Goal: Task Accomplishment & Management: Use online tool/utility

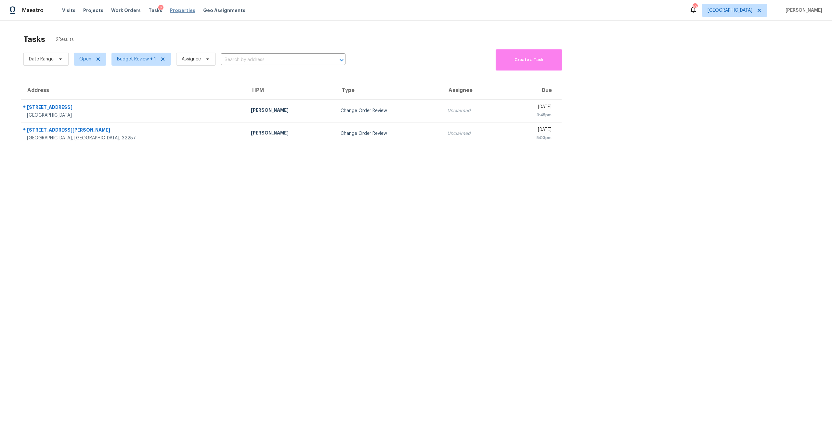
click at [177, 13] on span "Properties" at bounding box center [182, 10] width 25 height 6
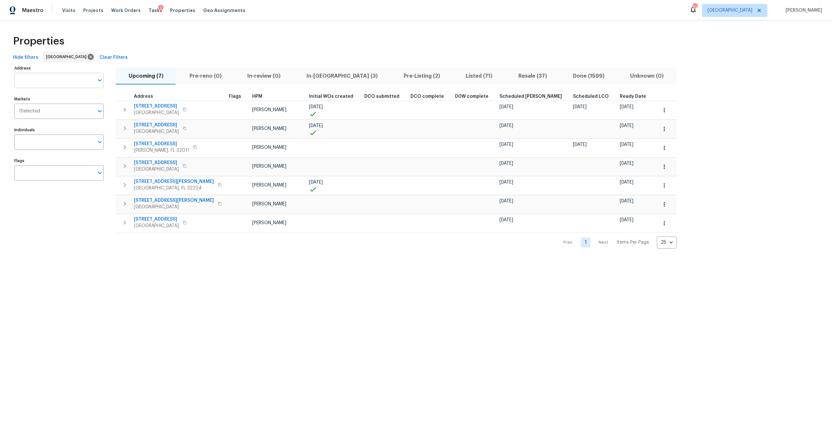
click at [36, 77] on input "Address" at bounding box center [54, 80] width 80 height 15
type input "[PERSON_NAME]"
click at [47, 78] on input "[PERSON_NAME]" at bounding box center [54, 80] width 80 height 15
click at [184, 9] on span "Properties" at bounding box center [182, 10] width 25 height 6
click at [457, 78] on span "Listed (71)" at bounding box center [479, 75] width 45 height 9
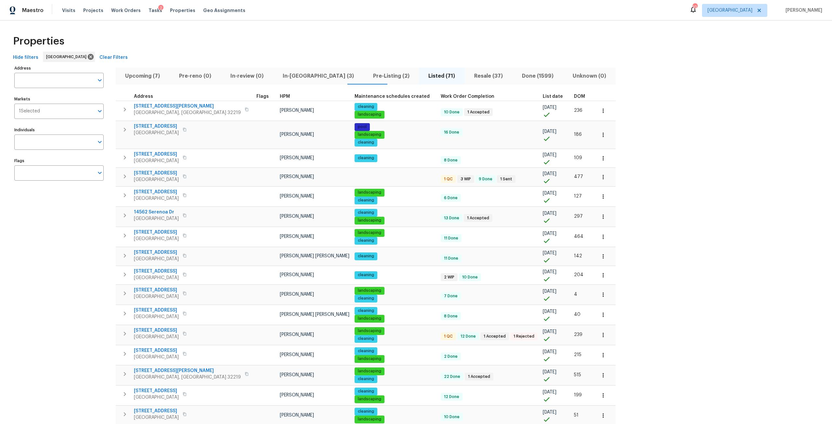
click at [574, 95] on span "DOM" at bounding box center [579, 96] width 11 height 5
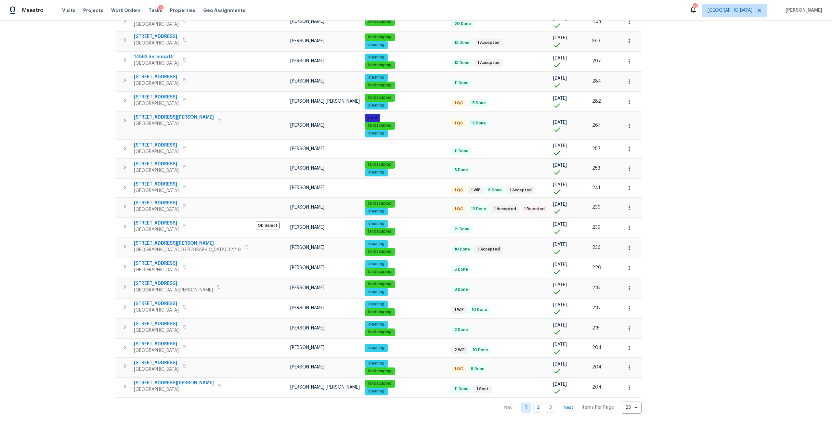
scroll to position [215, 0]
click at [553, 408] on body "Maestro Visits Projects Work Orders Tasks 2 Properties Geo Assignments 10 [GEOG…" at bounding box center [416, 212] width 832 height 424
click at [563, 413] on li "100" at bounding box center [558, 406] width 30 height 19
type input "100"
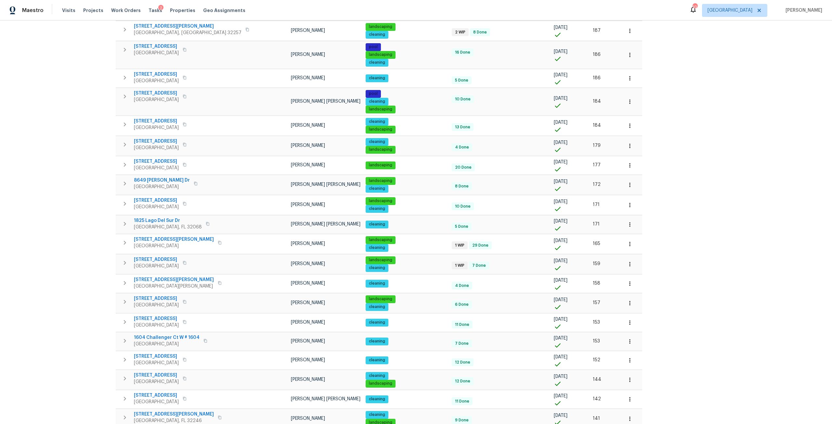
scroll to position [650, 0]
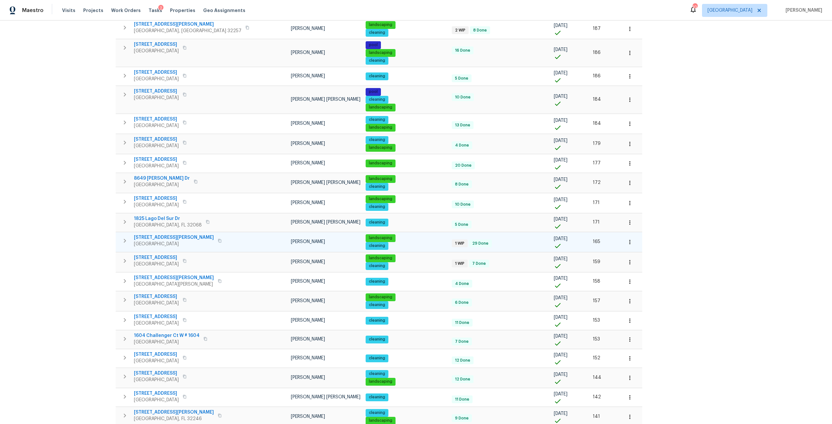
click at [167, 238] on span "[STREET_ADDRESS][PERSON_NAME]" at bounding box center [174, 237] width 80 height 6
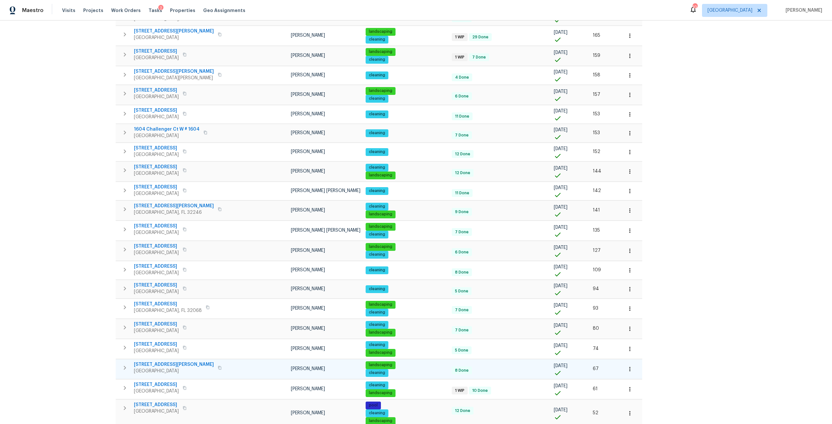
scroll to position [826, 0]
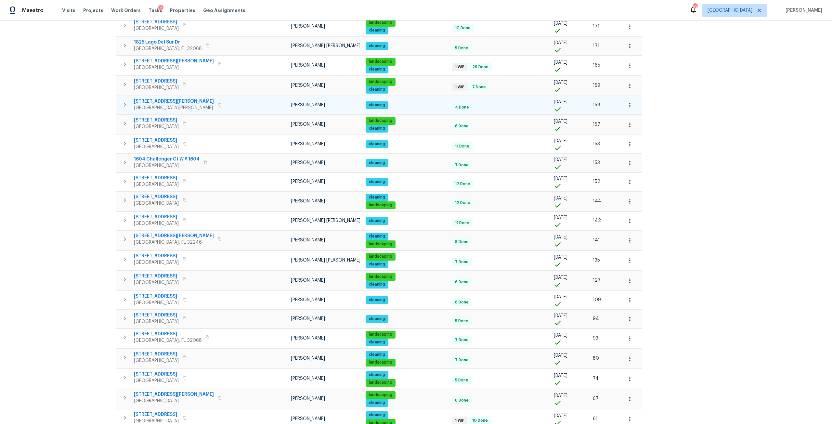
click at [127, 101] on icon "button" at bounding box center [125, 105] width 8 height 8
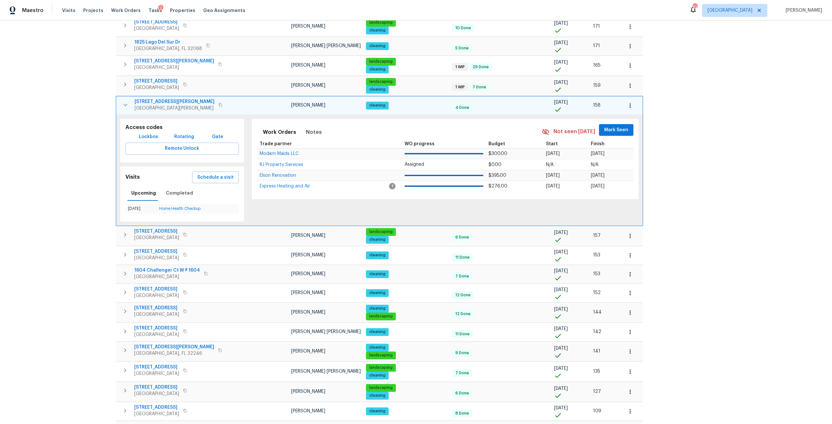
click at [153, 138] on span "Lockbox" at bounding box center [148, 137] width 19 height 8
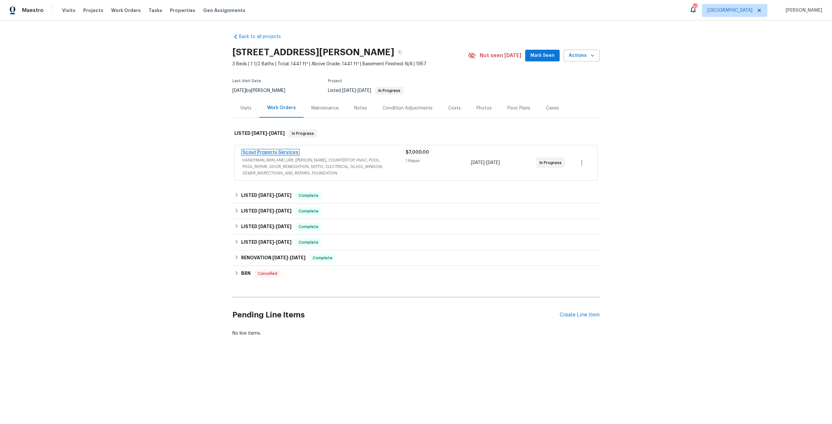
click at [281, 153] on link "Scout Property Services" at bounding box center [270, 152] width 56 height 5
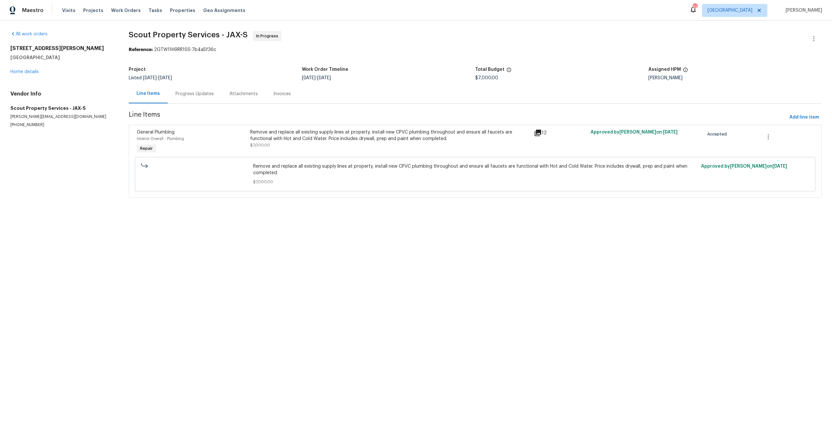
click at [349, 139] on div "Remove and replace all existing supply lines at property, install new CPVC plum…" at bounding box center [390, 135] width 280 height 13
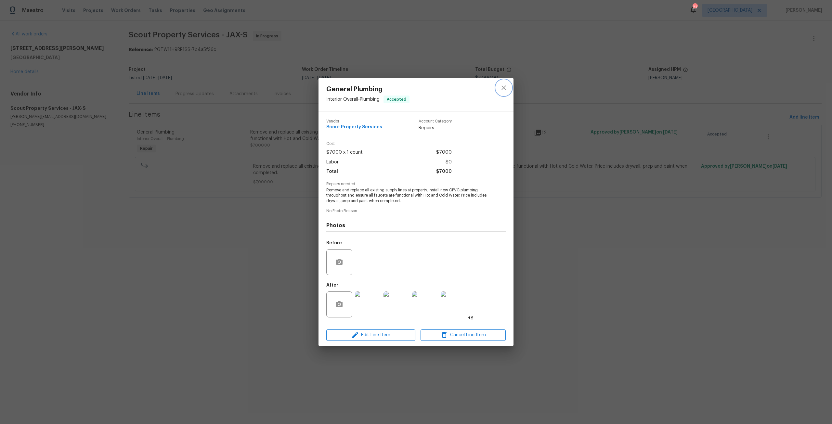
click at [499, 92] on button "close" at bounding box center [504, 88] width 16 height 16
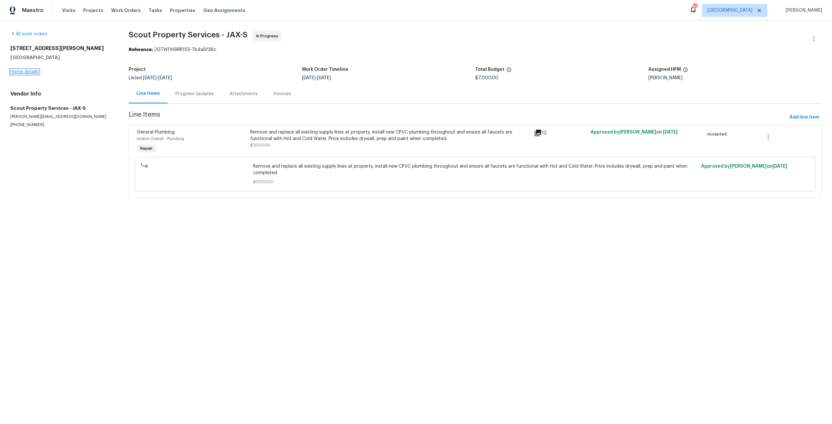
click at [24, 72] on link "Home details" at bounding box center [24, 72] width 28 height 5
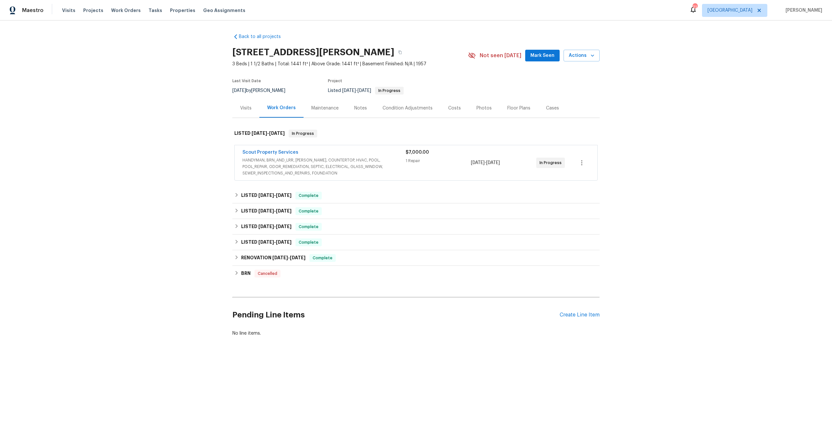
click at [240, 105] on div "Visits" at bounding box center [245, 108] width 11 height 6
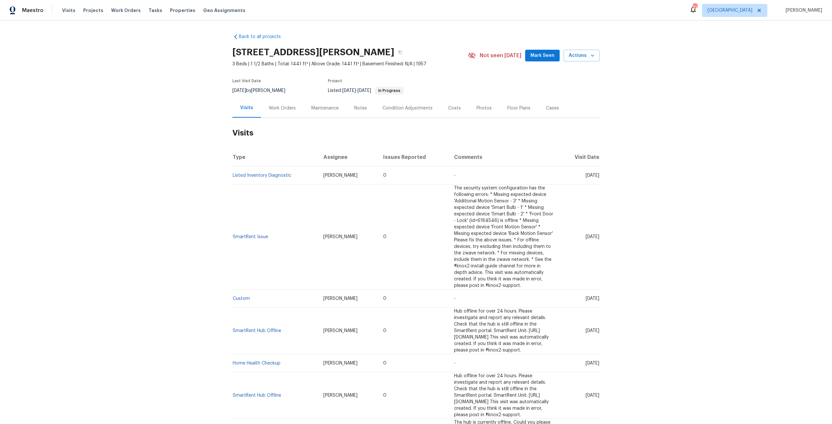
click at [283, 114] on div "Work Orders" at bounding box center [282, 107] width 43 height 19
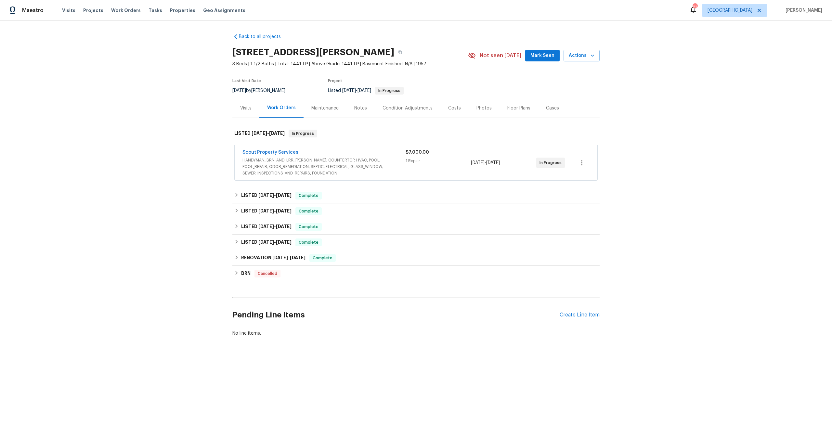
click at [281, 156] on div "Scout Property Services" at bounding box center [323, 153] width 163 height 8
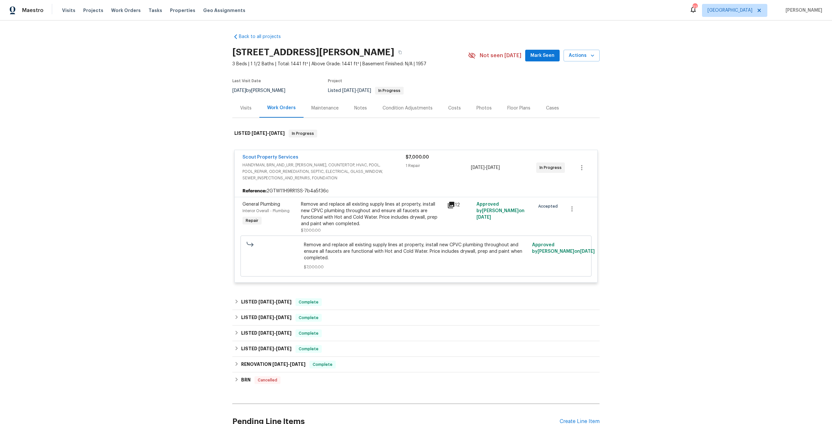
click at [309, 206] on div "Remove and replace all existing supply lines at property, install new CPVC plum…" at bounding box center [372, 214] width 142 height 26
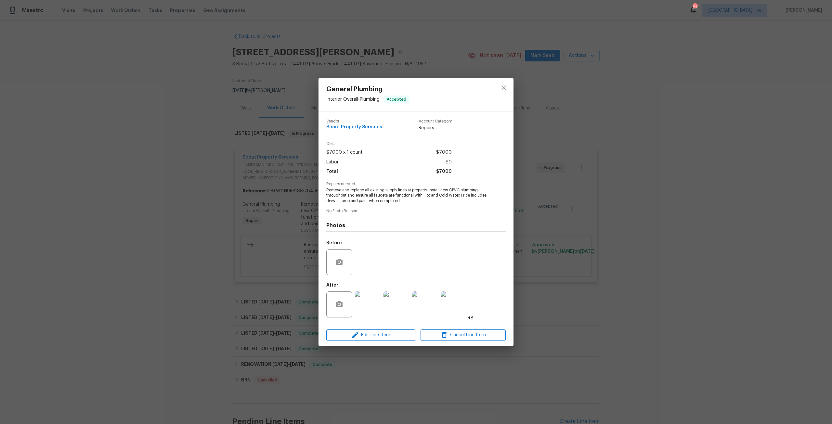
click at [372, 302] on img at bounding box center [368, 304] width 26 height 26
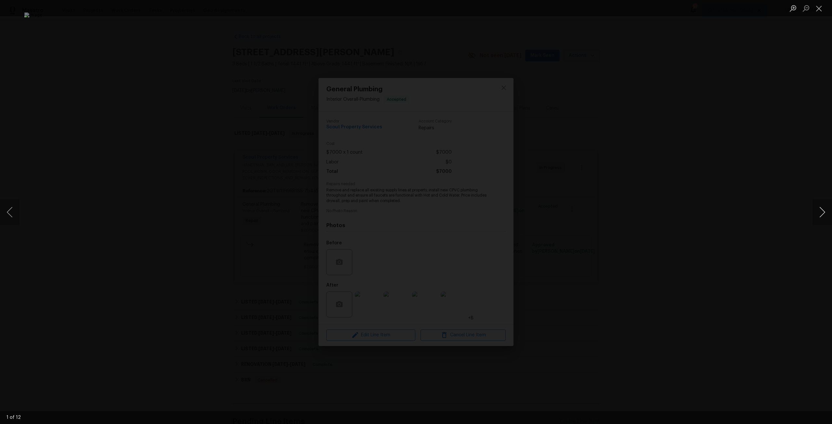
click at [822, 213] on button "Next image" at bounding box center [821, 212] width 19 height 26
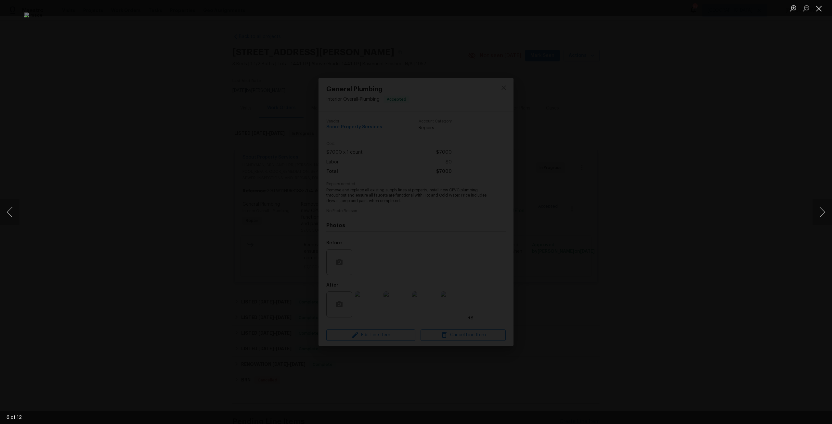
click at [815, 7] on button "Close lightbox" at bounding box center [818, 8] width 13 height 11
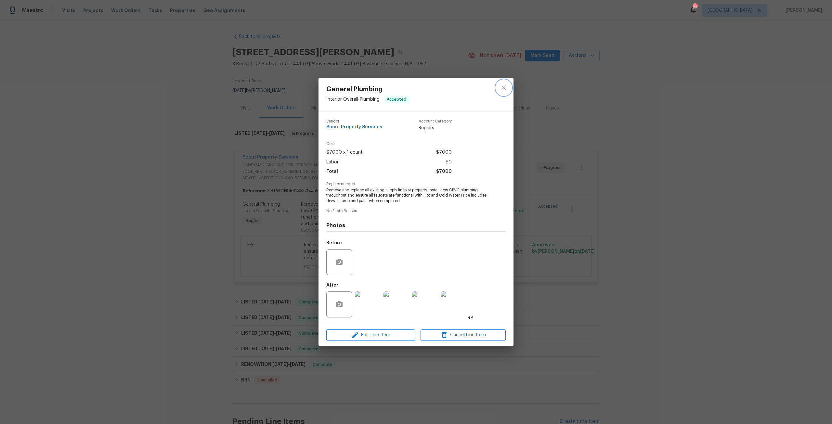
click at [503, 93] on button "close" at bounding box center [504, 88] width 16 height 16
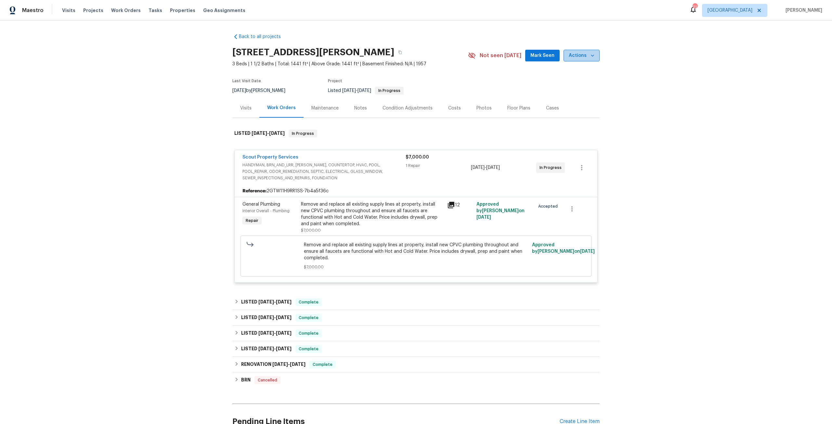
click at [589, 58] on icon "button" at bounding box center [592, 55] width 6 height 6
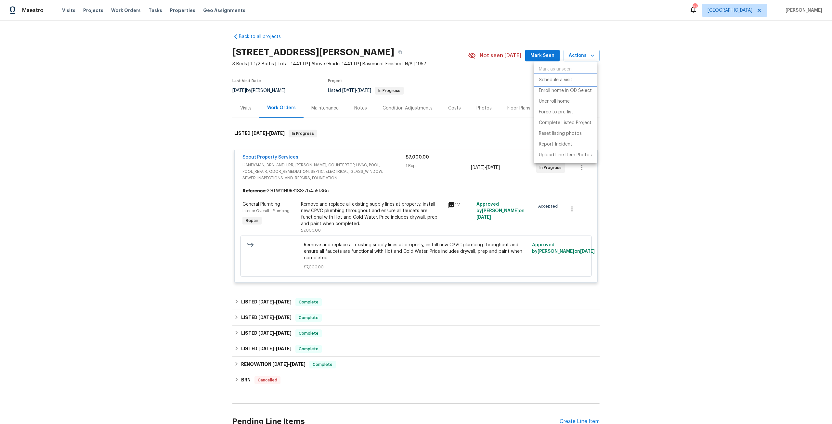
click at [575, 76] on li "Schedule a visit" at bounding box center [565, 80] width 63 height 11
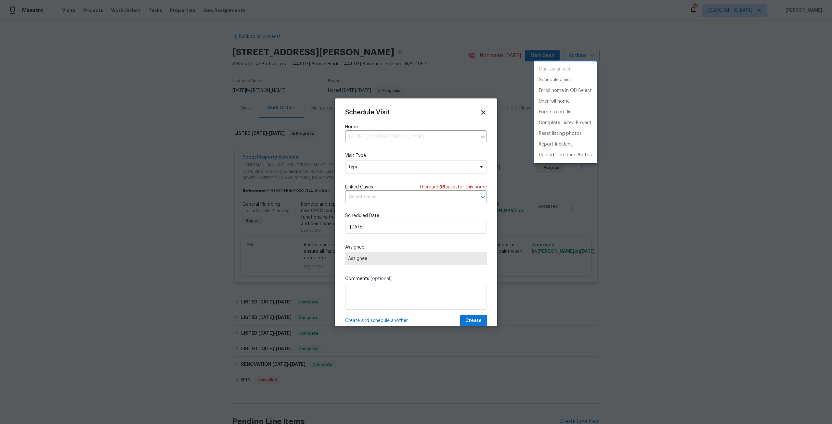
click at [386, 169] on div at bounding box center [416, 212] width 832 height 424
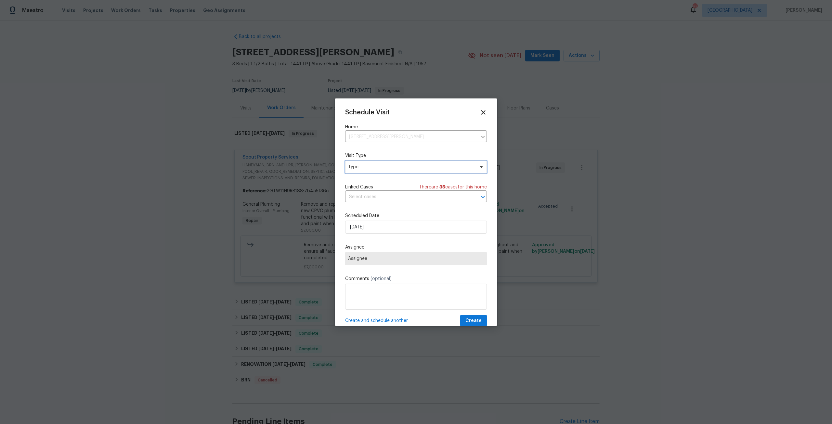
click at [390, 167] on span "Type" at bounding box center [411, 167] width 126 height 6
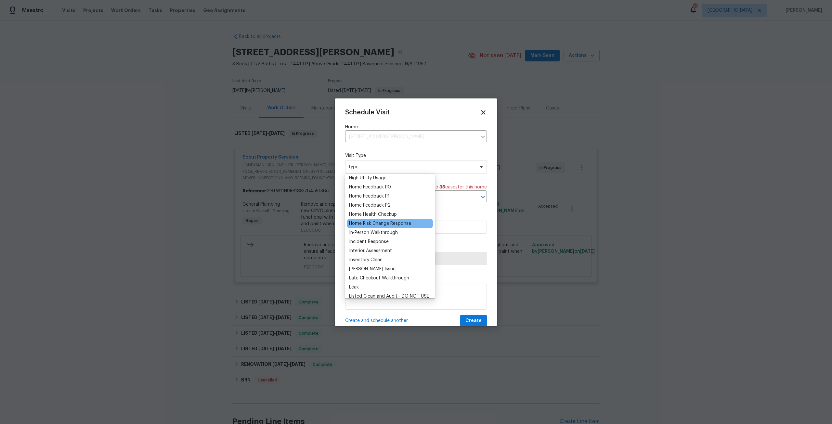
scroll to position [390, 0]
click at [394, 229] on div "Progress" at bounding box center [390, 226] width 86 height 9
click at [385, 235] on div "Quality Control" at bounding box center [390, 235] width 86 height 9
click at [381, 235] on div "Quality Control" at bounding box center [365, 235] width 33 height 6
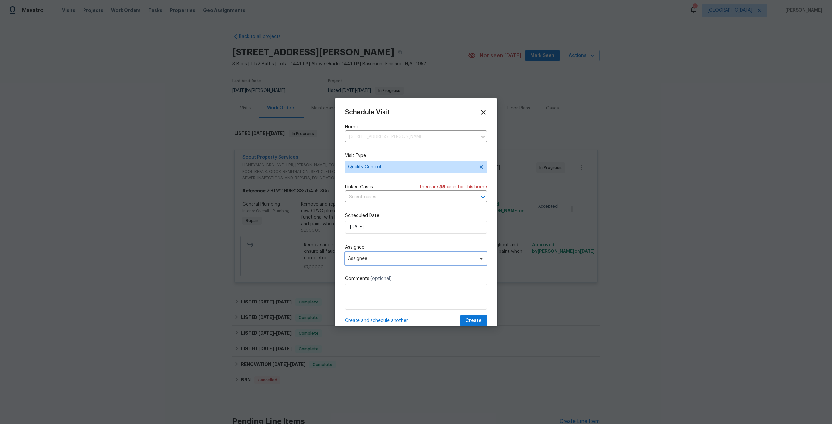
click at [393, 265] on span "Assignee" at bounding box center [416, 258] width 142 height 13
type input "dav"
click at [377, 303] on div "[PERSON_NAME]" at bounding box center [366, 303] width 34 height 6
click at [474, 324] on span "Create" at bounding box center [473, 321] width 16 height 8
